Goal: Task Accomplishment & Management: Manage account settings

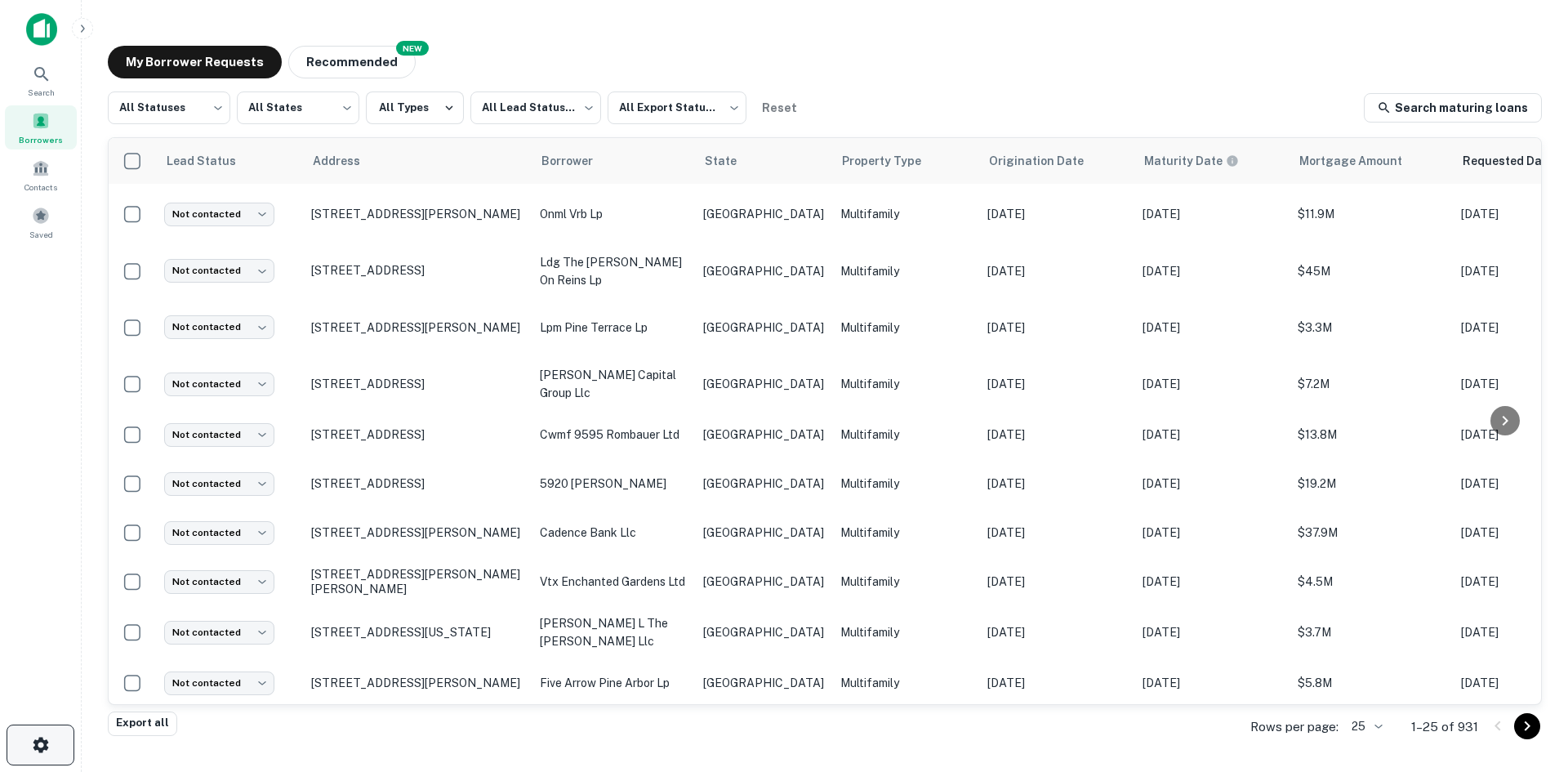
click at [42, 747] on icon "button" at bounding box center [40, 744] width 15 height 15
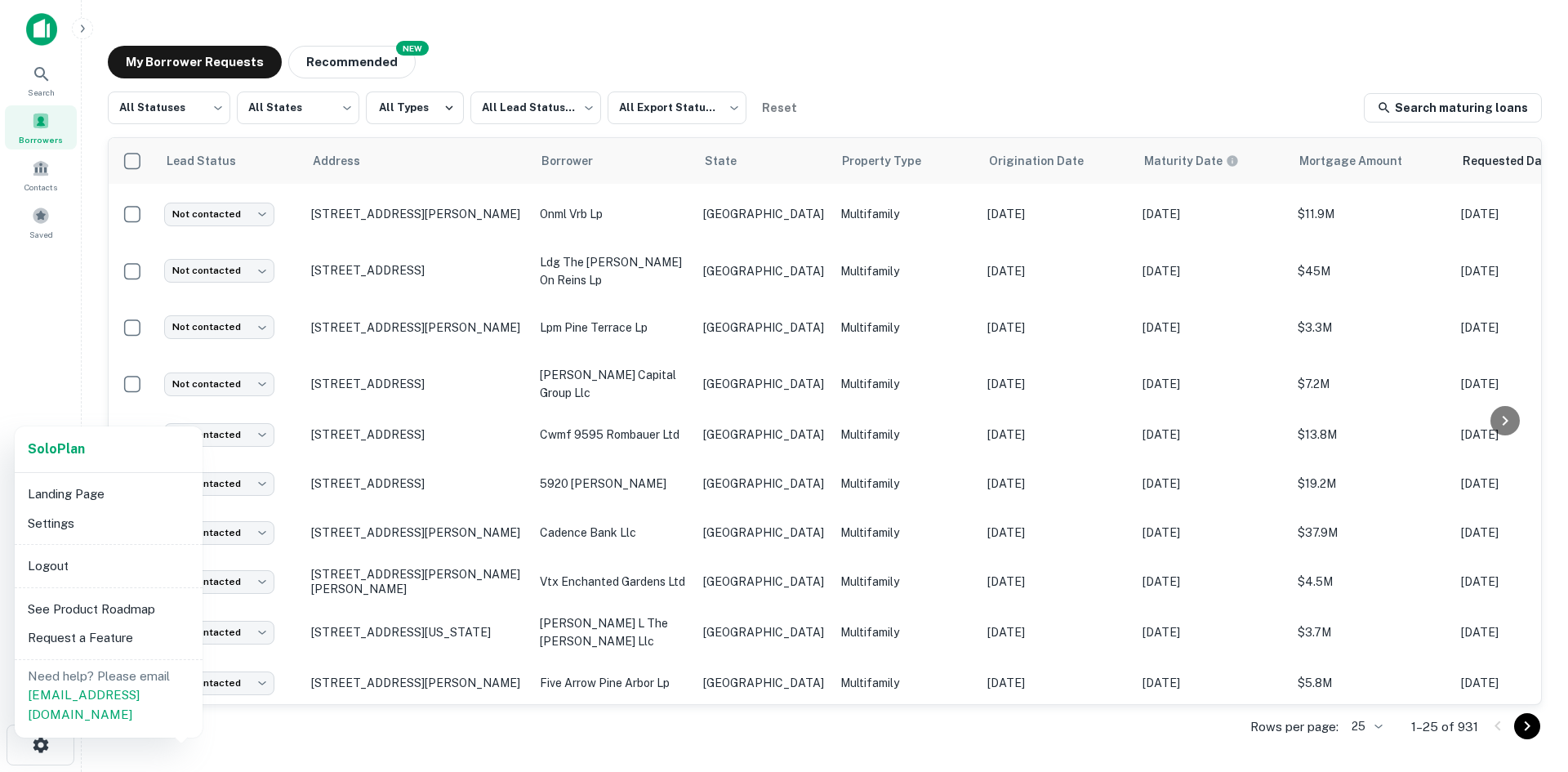
click at [106, 526] on li "Settings" at bounding box center [108, 523] width 175 height 30
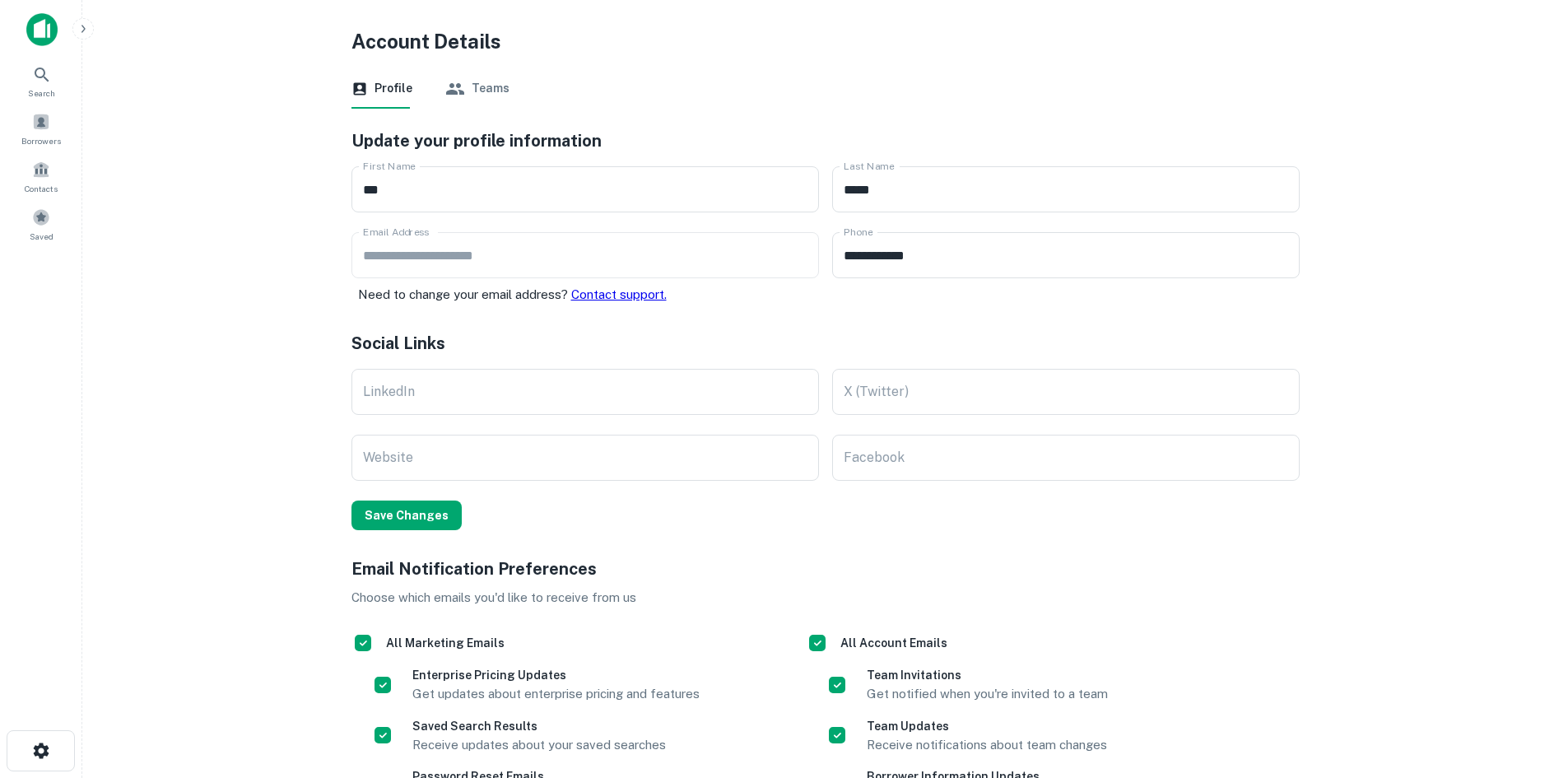
click at [38, 43] on img at bounding box center [41, 30] width 32 height 33
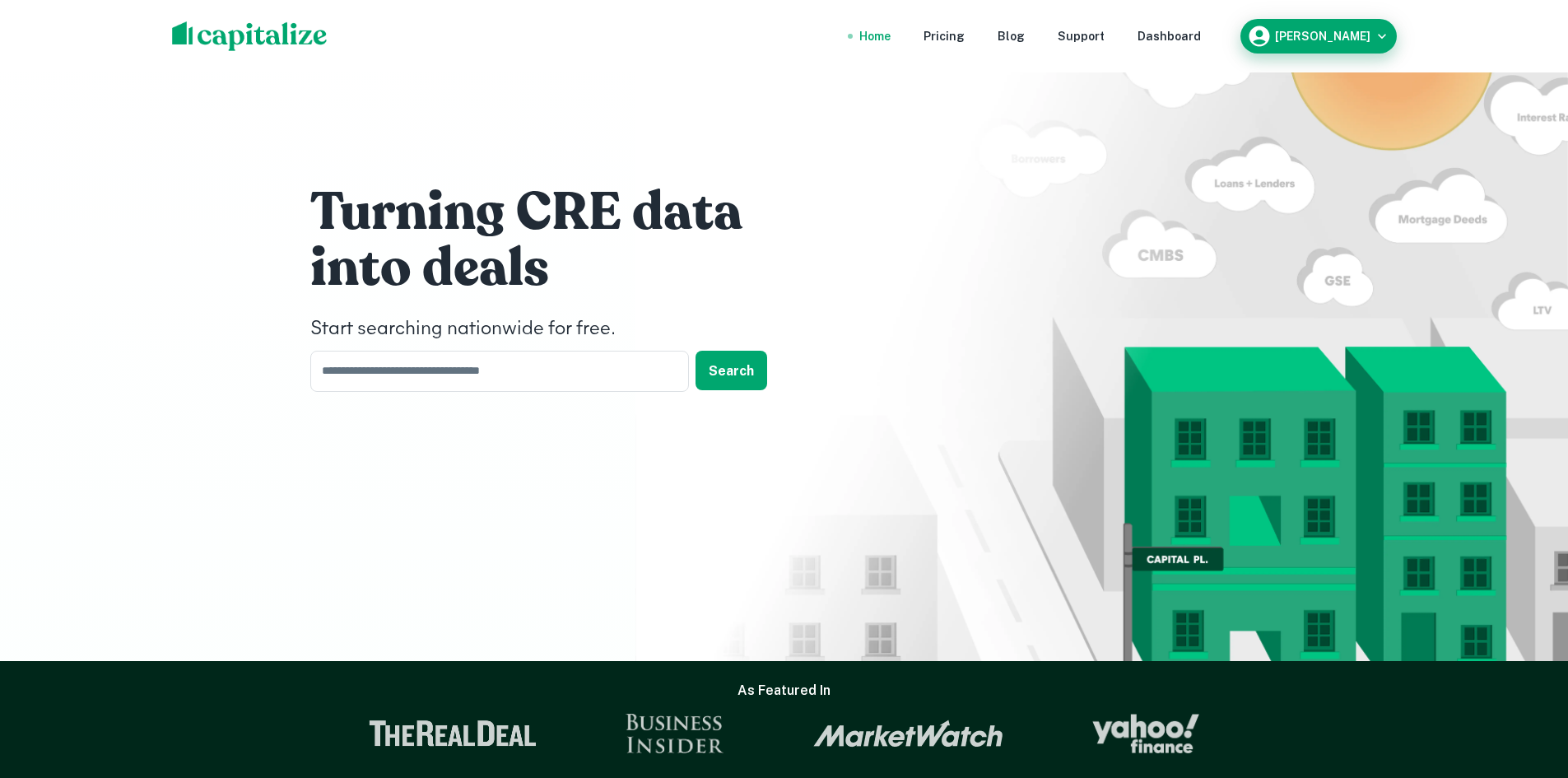
click at [1324, 39] on h6 "[PERSON_NAME]" at bounding box center [1323, 37] width 95 height 12
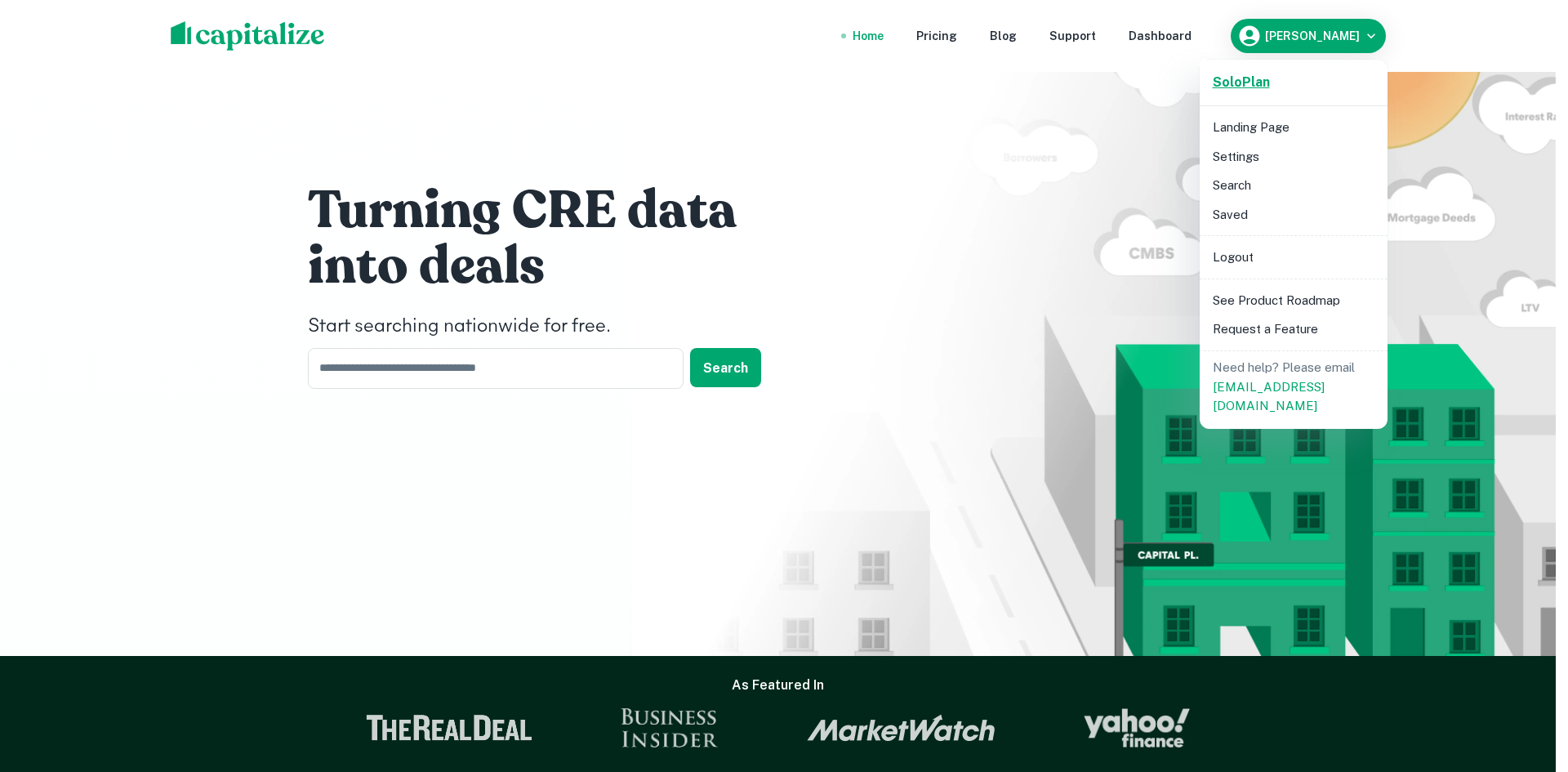
click at [1244, 82] on strong "Solo Plan" at bounding box center [1242, 82] width 57 height 15
